Goal: Transaction & Acquisition: Obtain resource

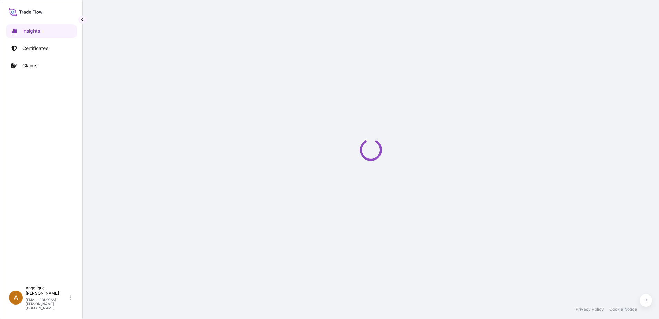
select select "2025"
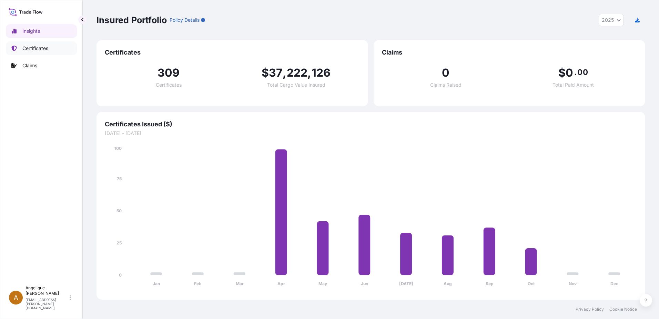
click at [24, 49] on p "Certificates" at bounding box center [35, 48] width 26 height 7
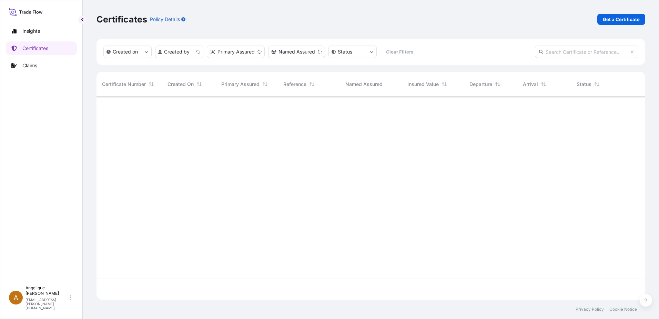
scroll to position [201, 544]
click at [621, 19] on p "Get a Certificate" at bounding box center [621, 19] width 37 height 7
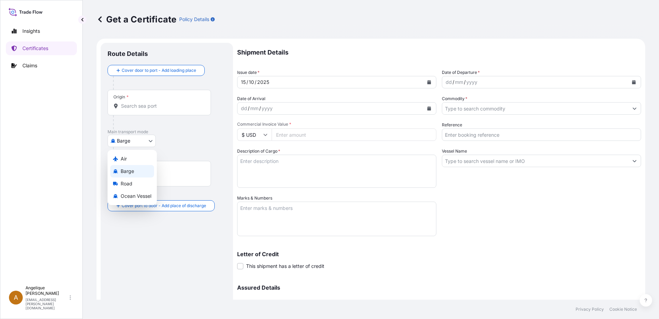
click at [149, 142] on body "Insights Certificates Claims A Angelique Gutierrez angelique.gutierrez@seaboard…" at bounding box center [329, 159] width 659 height 319
click at [131, 196] on span "Ocean Vessel" at bounding box center [136, 195] width 31 height 7
select select "Ocean Vessel"
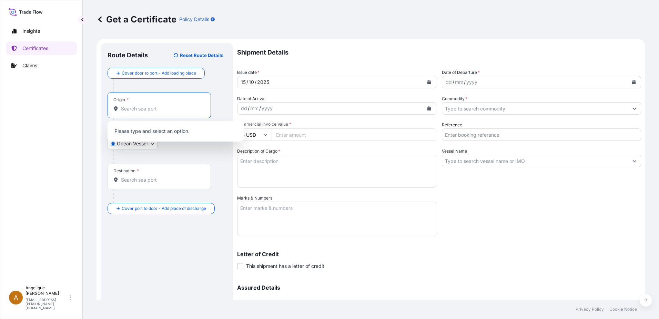
click at [137, 107] on input "Origin *" at bounding box center [161, 108] width 81 height 7
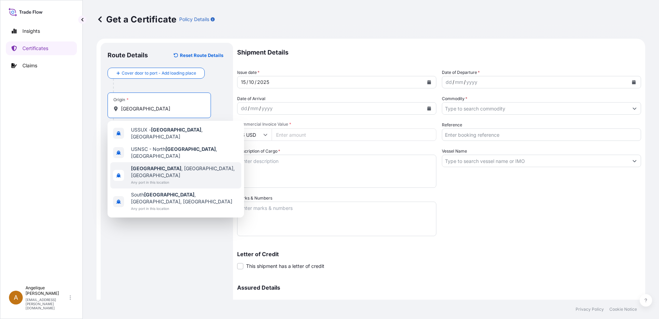
click at [165, 179] on span "Any port in this location" at bounding box center [185, 182] width 108 height 7
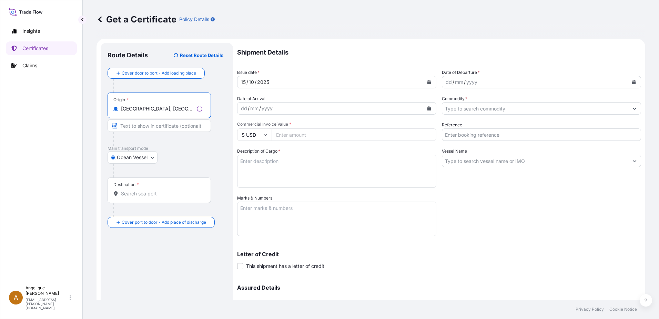
type input "Sioux City, IA, USA"
click at [131, 194] on input "Destination *" at bounding box center [161, 193] width 81 height 7
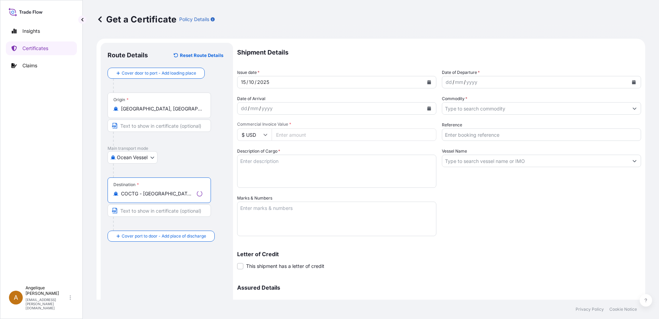
type input "COCTG - Cartagena, Colombia"
click at [629, 81] on button "Calendar" at bounding box center [634, 82] width 11 height 11
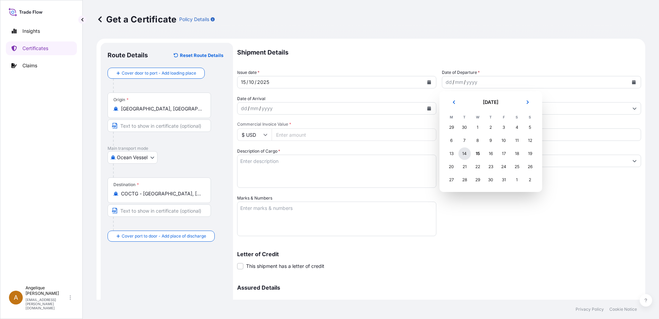
click at [465, 156] on div "14" at bounding box center [465, 153] width 12 height 12
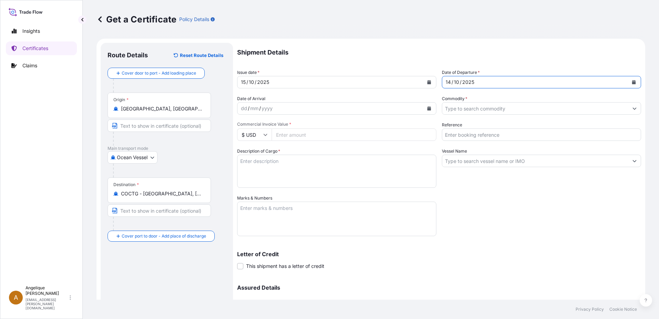
drag, startPoint x: 453, startPoint y: 108, endPoint x: 452, endPoint y: 111, distance: 3.5
click at [452, 111] on input "Commodity *" at bounding box center [536, 108] width 186 height 12
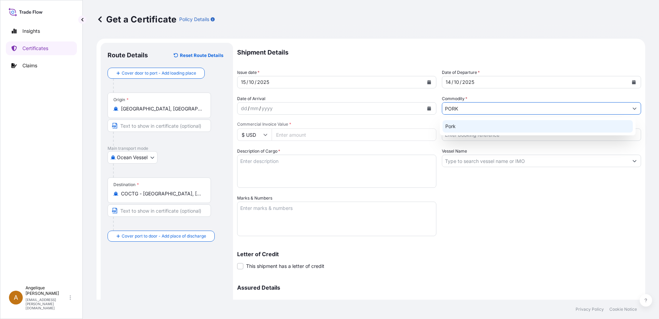
click at [460, 129] on div "Pork" at bounding box center [538, 126] width 191 height 12
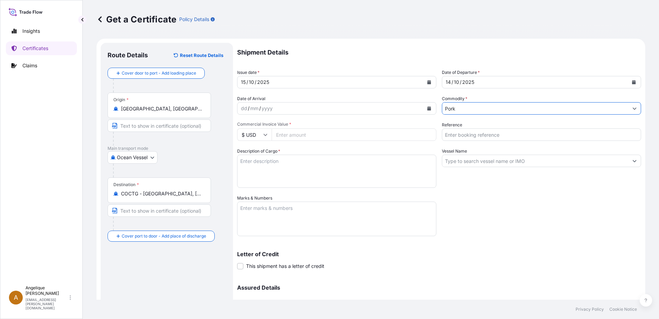
type input "Pork"
click at [312, 133] on input "Commercial Invoice Value *" at bounding box center [354, 134] width 165 height 12
type input "60039.09"
type input "2915525"
click at [315, 169] on textarea "FROZEN PORK SIRLOIN BONE IN COV PUNTA DE CHULETA DE CERDOCONHUESOC ONGELADA" at bounding box center [336, 171] width 199 height 33
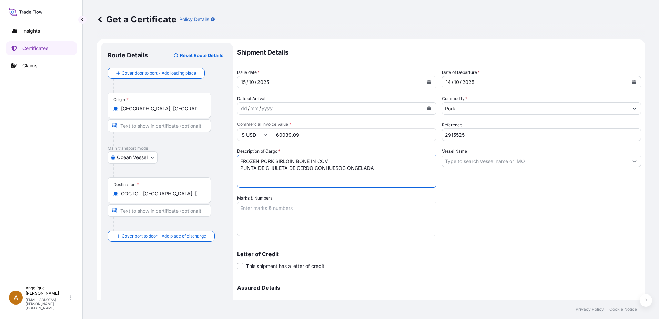
click at [326, 166] on textarea "FROZEN PORK SIRLOIN BONE IN COV PUNTA DE CHULETA DE CERDO CONHUESOC ONGELADA" at bounding box center [336, 171] width 199 height 33
drag, startPoint x: 347, startPoint y: 168, endPoint x: 328, endPoint y: 168, distance: 19.0
click at [328, 168] on textarea "FROZEN PORK SIRLOIN BONE IN COV PUNTA DE CHULETA DE CERDO CON HUESOC ONGELADA" at bounding box center [336, 171] width 199 height 33
click at [346, 169] on textarea "FROZEN PORK SIRLOIN BONE IN COV PUNTA DE CHULETA DE CERDO CON HUESO ONGELADA" at bounding box center [336, 171] width 199 height 33
type textarea "FROZEN PORK SIRLOIN BONE IN COV PUNTA DE CHULETA DE CERDO CON HUESO CONGELADA"
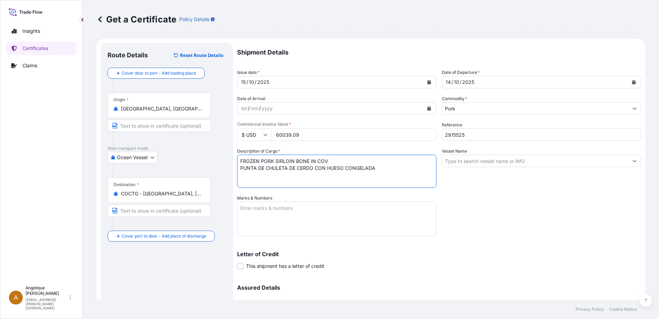
click at [478, 158] on input "Vessel Name" at bounding box center [536, 161] width 186 height 12
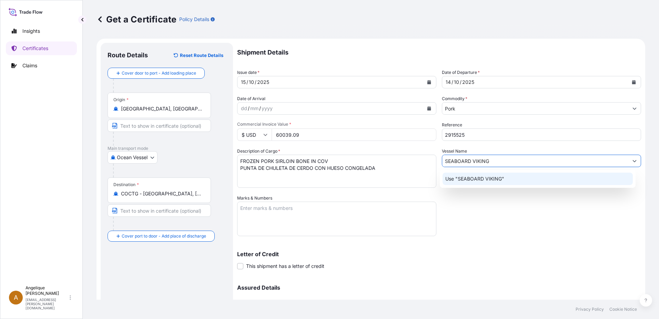
click at [477, 178] on p "Use "SEABOARD VIKING"" at bounding box center [475, 178] width 59 height 7
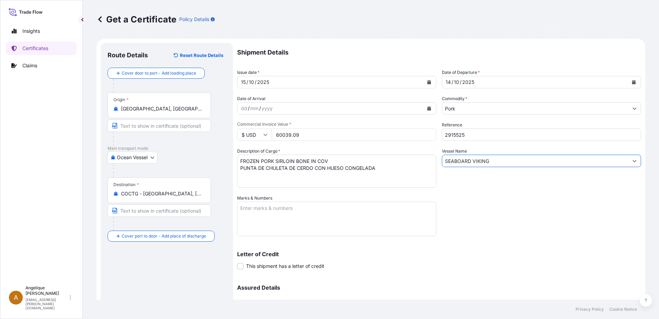
type input "SEABOARD VIKING"
click at [253, 212] on textarea "Marks & Numbers" at bounding box center [336, 218] width 199 height 34
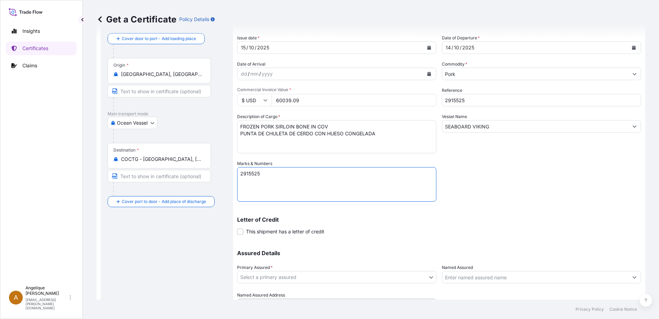
scroll to position [69, 0]
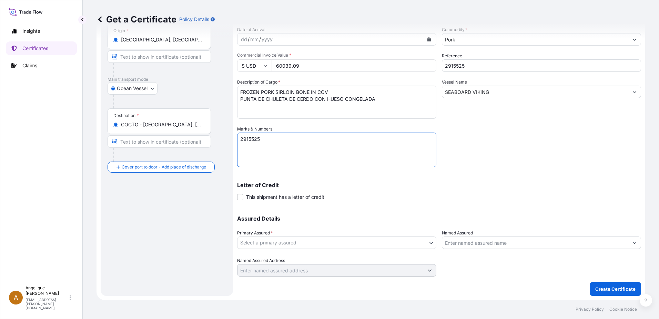
type textarea "2915525"
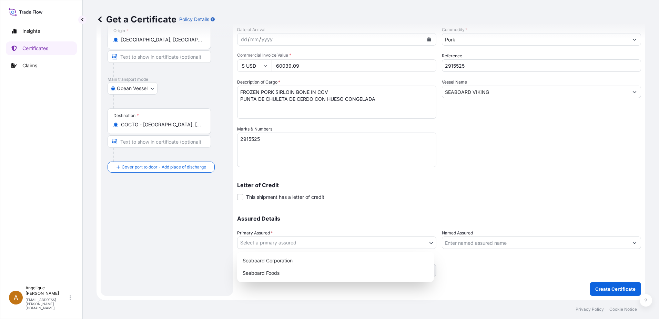
click at [330, 245] on body "Insights Certificates Claims A Angelique Gutierrez angelique.gutierrez@seaboard…" at bounding box center [329, 159] width 659 height 319
click at [295, 277] on div "Seaboard Foods" at bounding box center [335, 273] width 191 height 12
select select "31638"
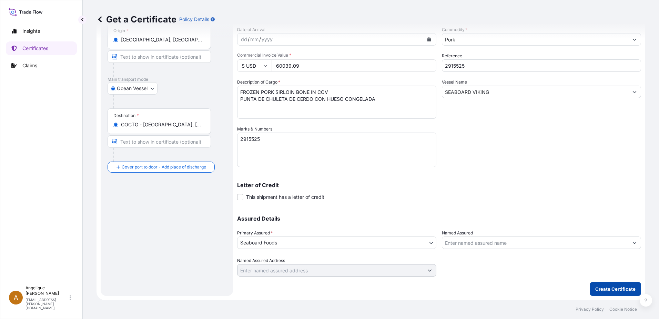
click at [613, 288] on p "Create Certificate" at bounding box center [616, 288] width 40 height 7
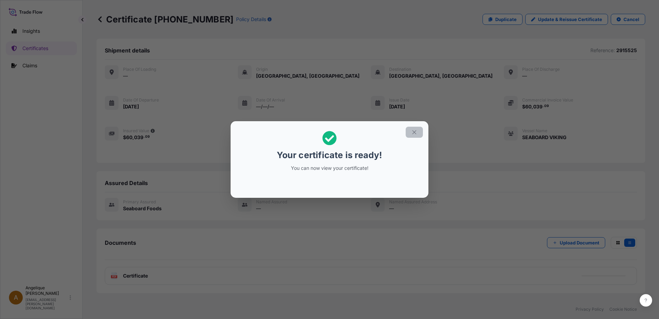
click at [411, 133] on icon "button" at bounding box center [414, 132] width 6 height 6
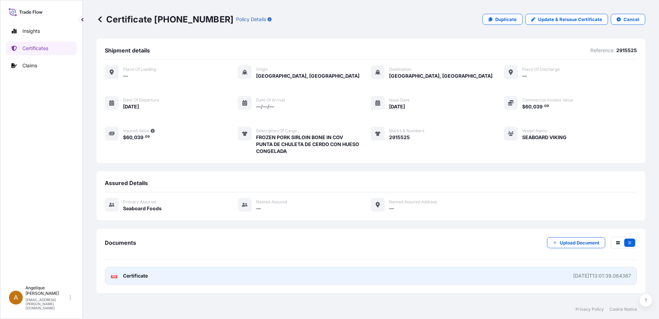
click at [380, 276] on link "PDF Certificate 2025-10-15T13:01:39.064367" at bounding box center [371, 276] width 533 height 18
